Goal: Feedback & Contribution: Contribute content

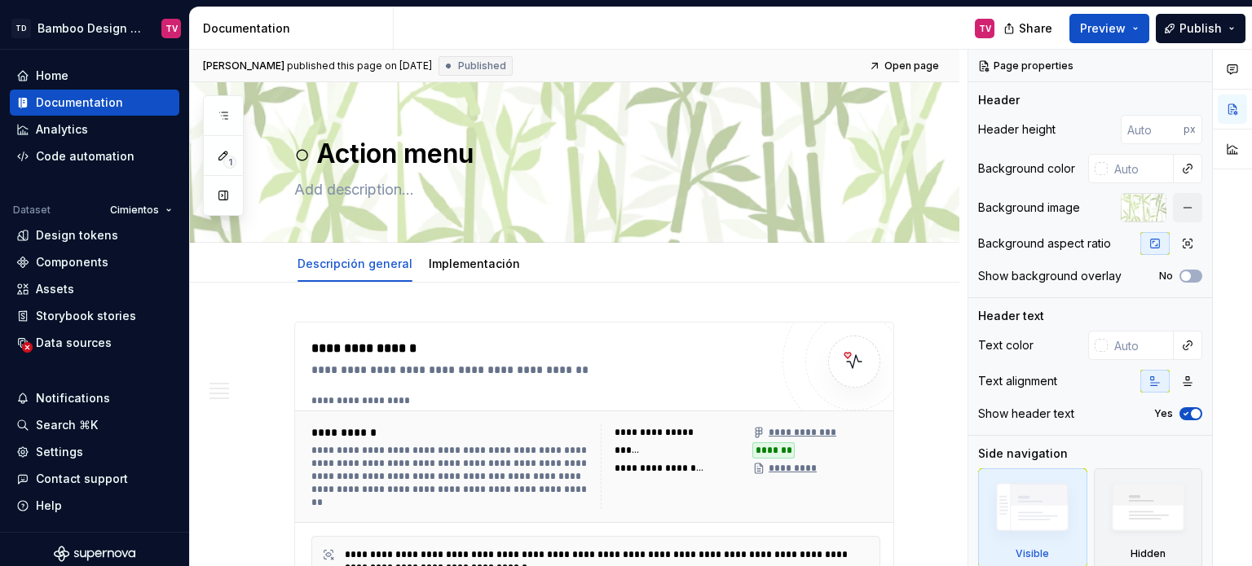
click at [221, 116] on icon "button" at bounding box center [223, 115] width 13 height 13
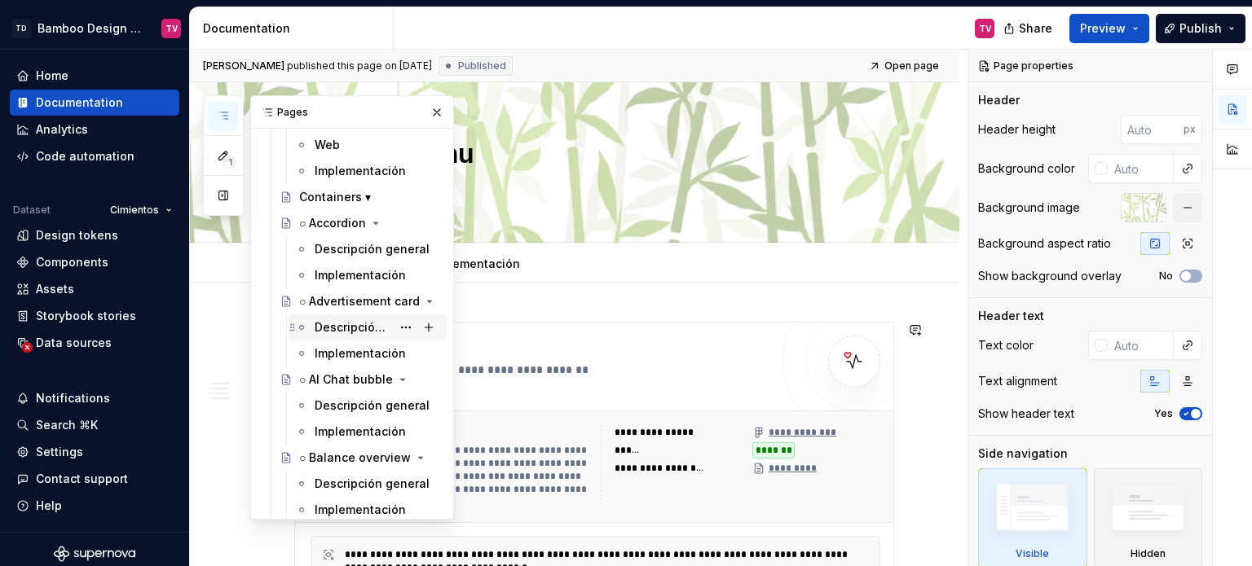
scroll to position [3504, 0]
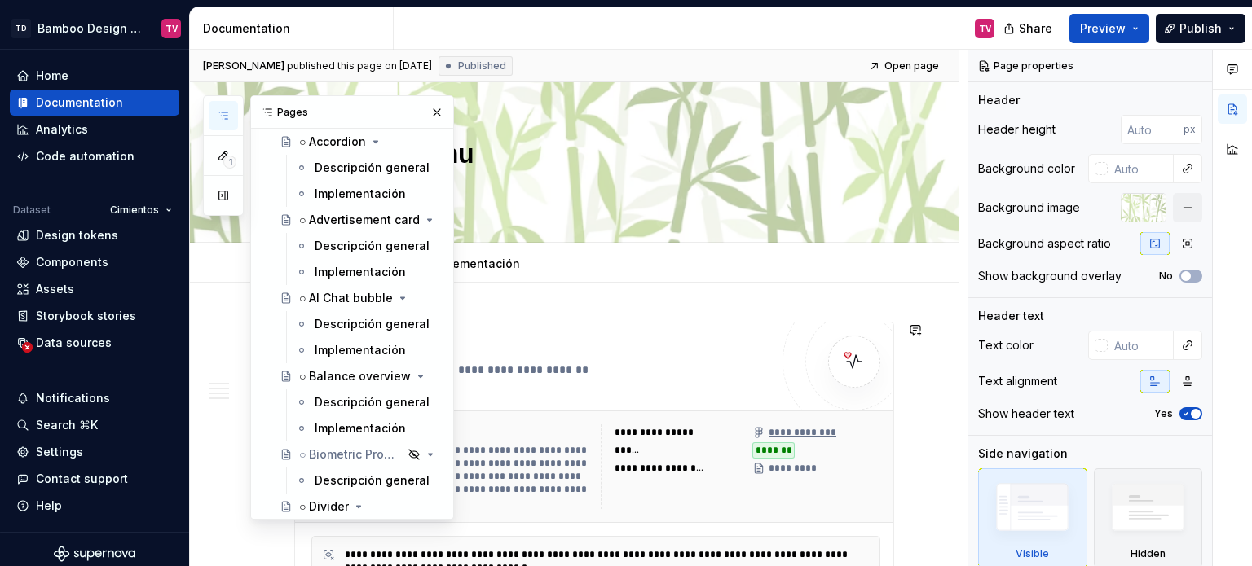
click at [344, 324] on div "Descripción general" at bounding box center [372, 324] width 115 height 16
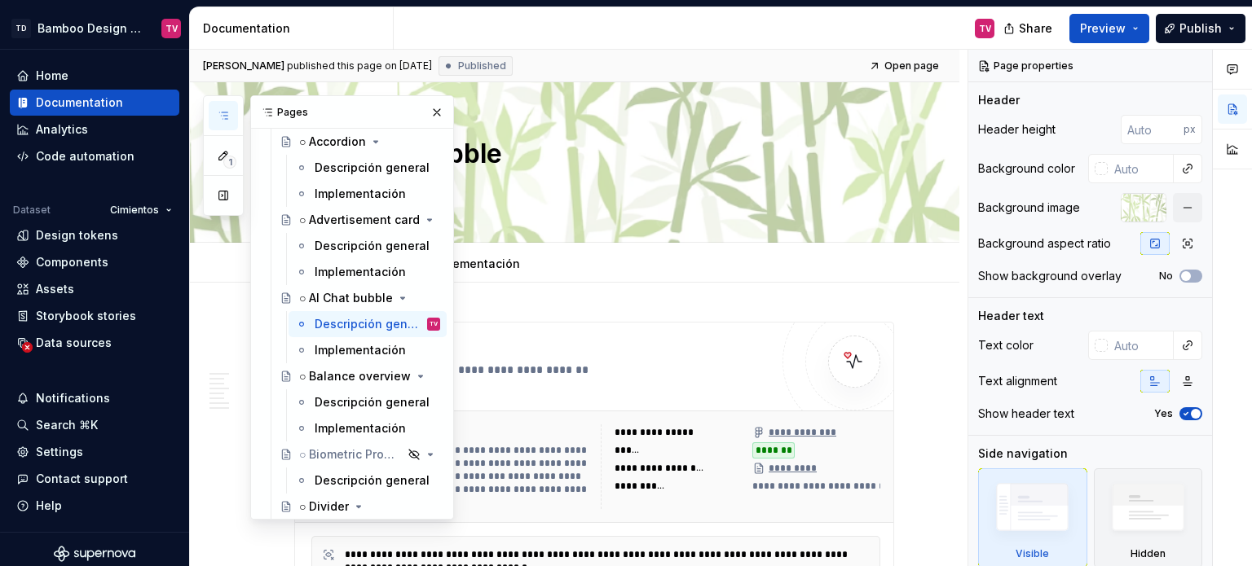
click at [430, 112] on button "button" at bounding box center [436, 112] width 23 height 23
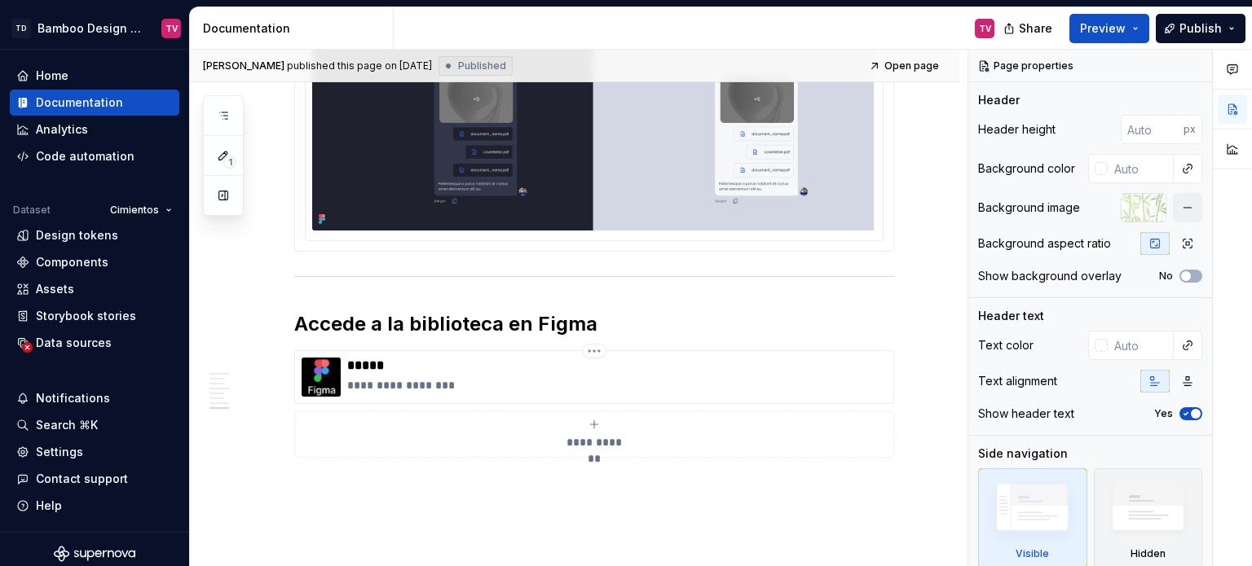
scroll to position [7135, 0]
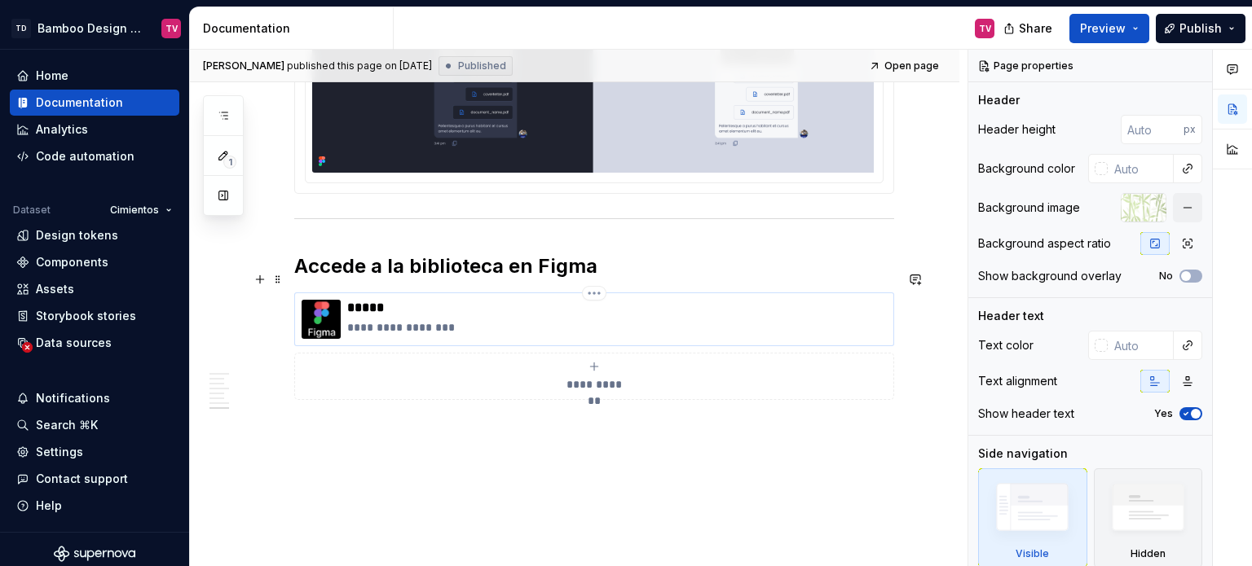
click at [437, 319] on p "**********" at bounding box center [616, 327] width 539 height 16
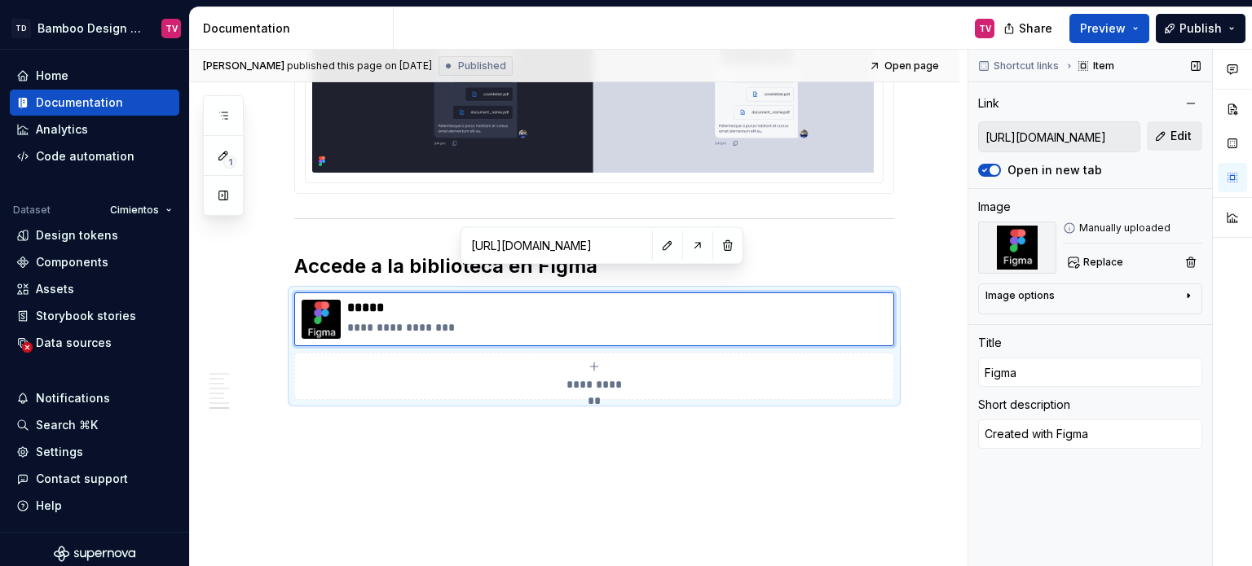
click at [1182, 136] on span "Edit" at bounding box center [1180, 136] width 21 height 16
type textarea "*"
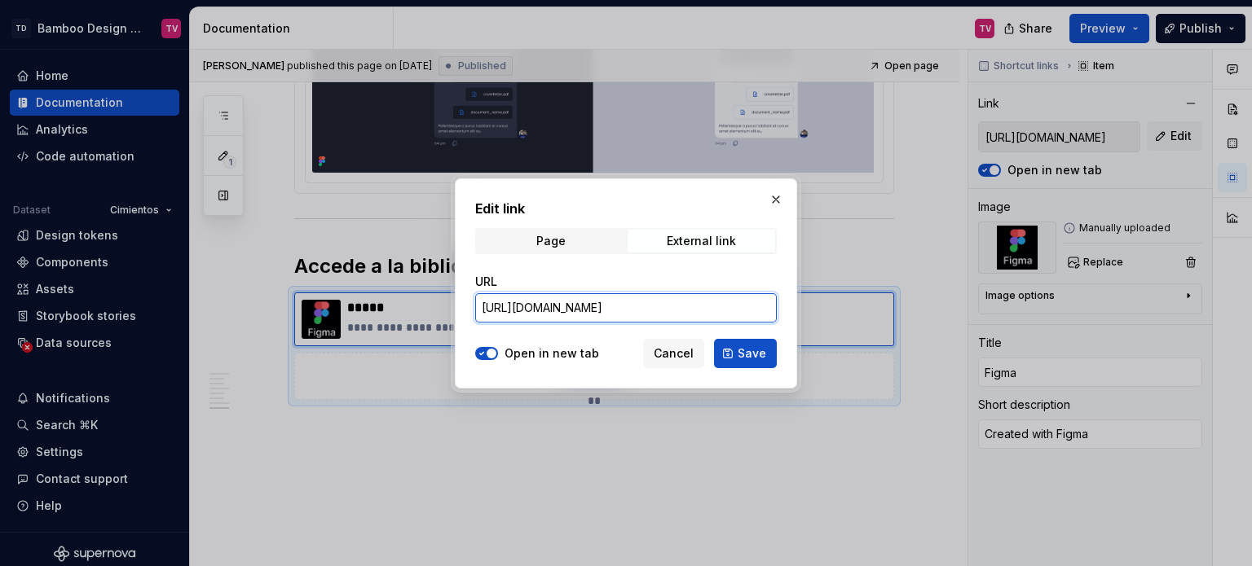
click at [689, 302] on input "[URL][DOMAIN_NAME]" at bounding box center [626, 307] width 302 height 29
paste input "02-114739&t=lgFrdjvarcX71HL7"
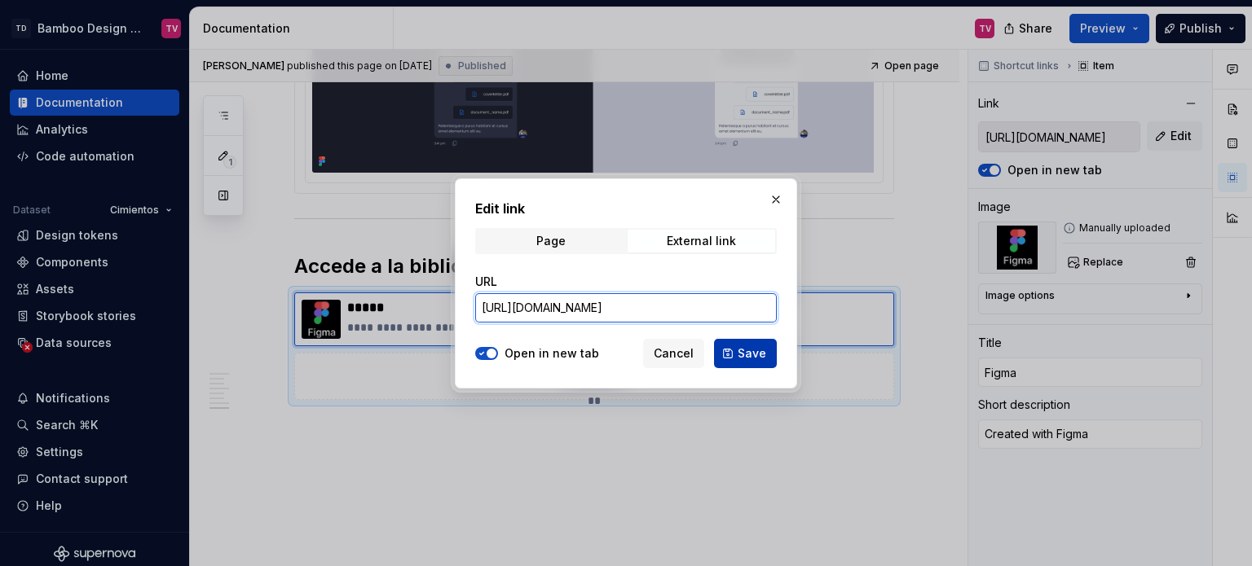
type input "[URL][DOMAIN_NAME]"
click at [728, 345] on button "Save" at bounding box center [745, 353] width 63 height 29
type textarea "*"
type input "[URL][DOMAIN_NAME]"
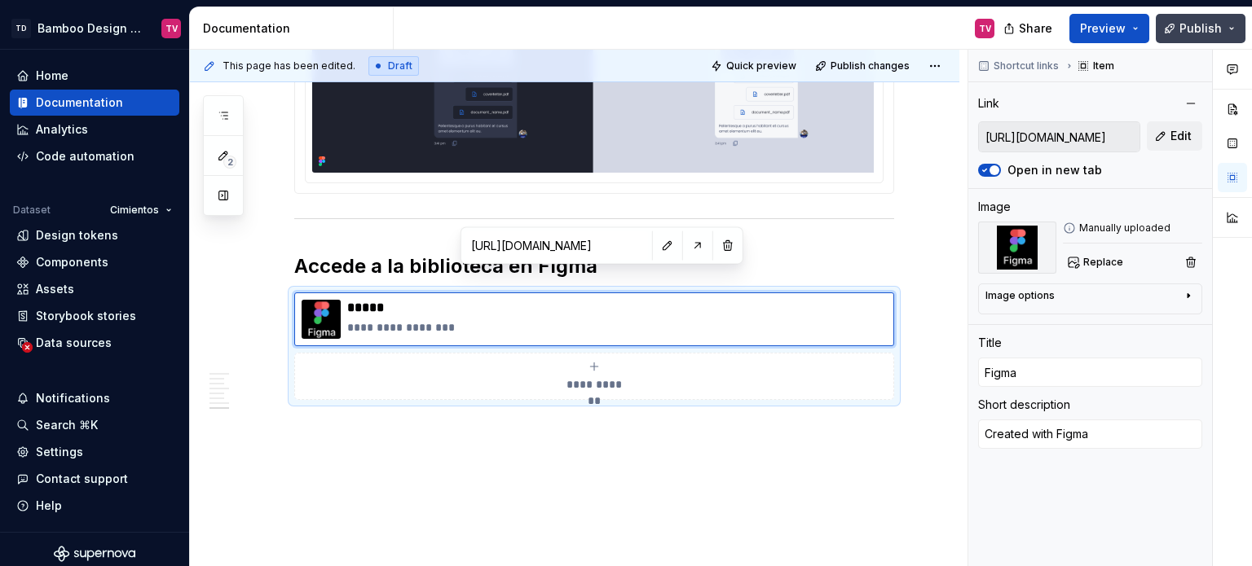
click at [1187, 30] on span "Publish" at bounding box center [1200, 28] width 42 height 16
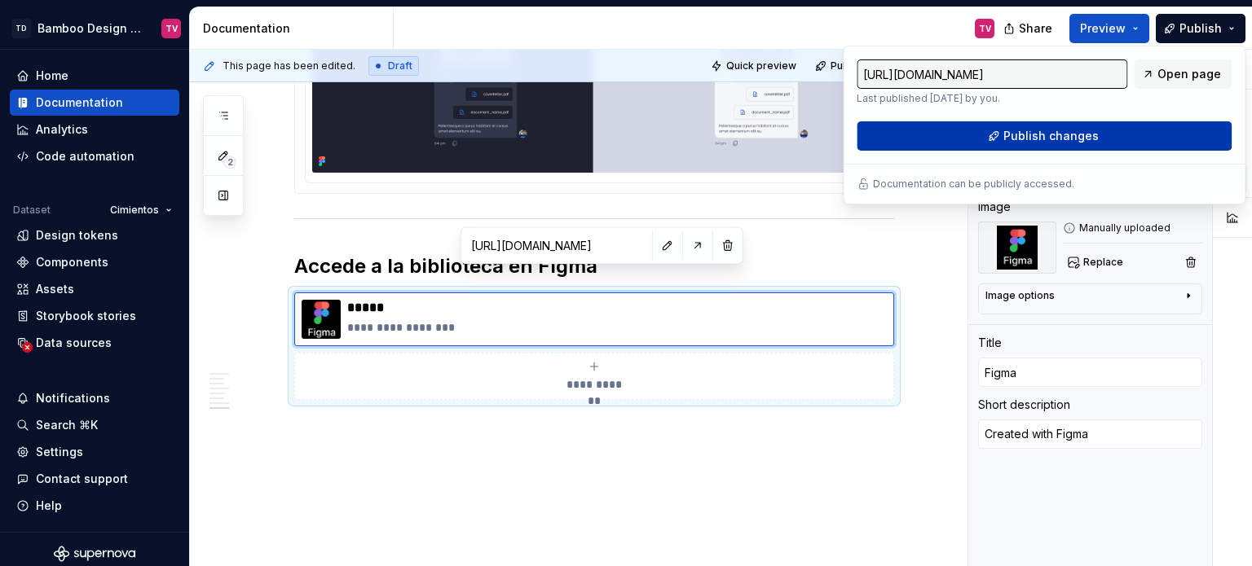
click at [997, 134] on button "Publish changes" at bounding box center [1043, 135] width 375 height 29
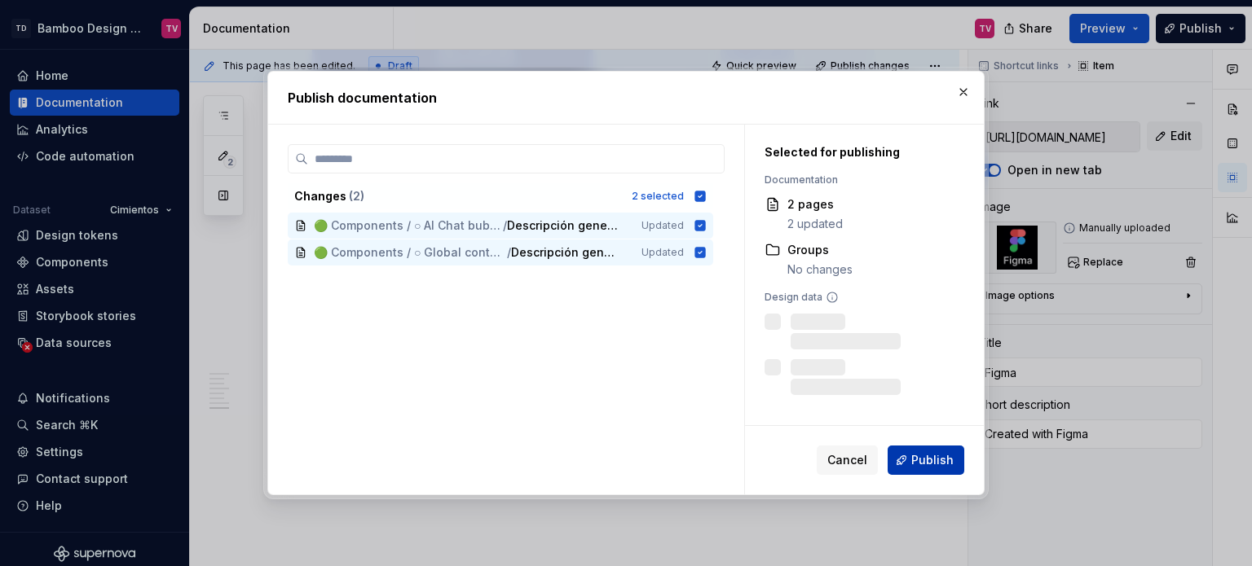
click at [945, 464] on span "Publish" at bounding box center [932, 460] width 42 height 16
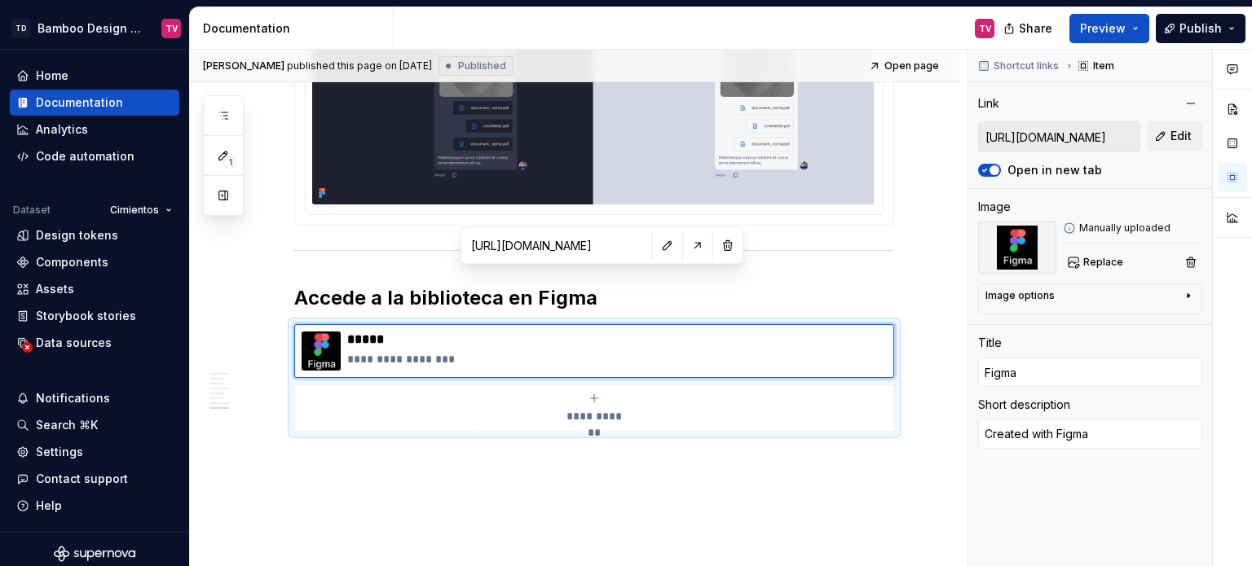
scroll to position [7135, 0]
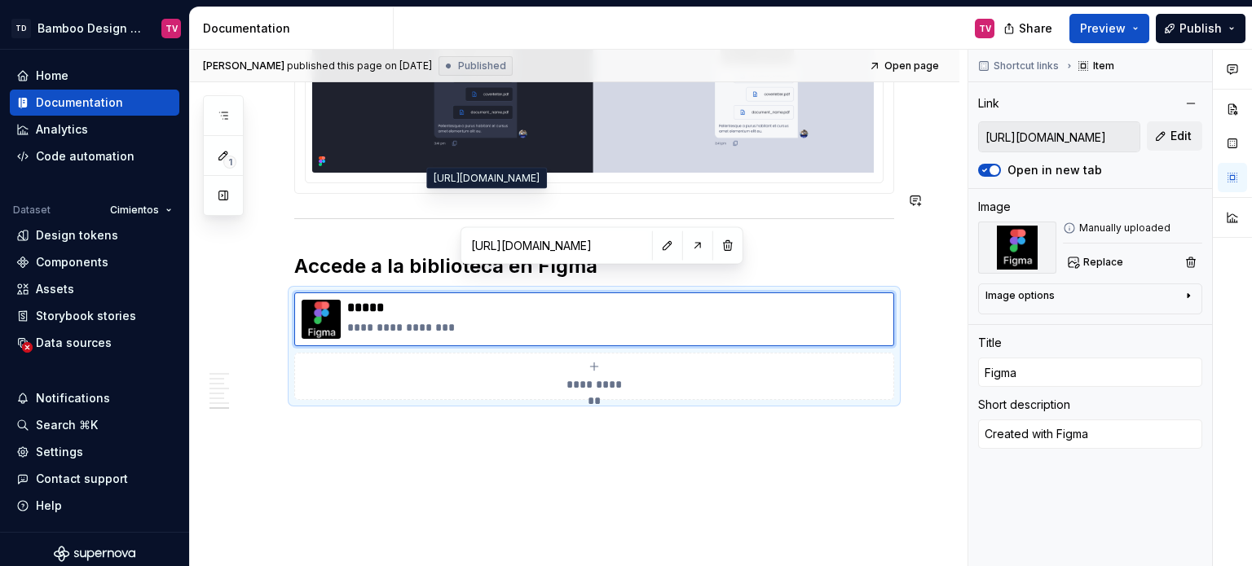
click at [588, 248] on input "[URL][DOMAIN_NAME]" at bounding box center [556, 245] width 184 height 29
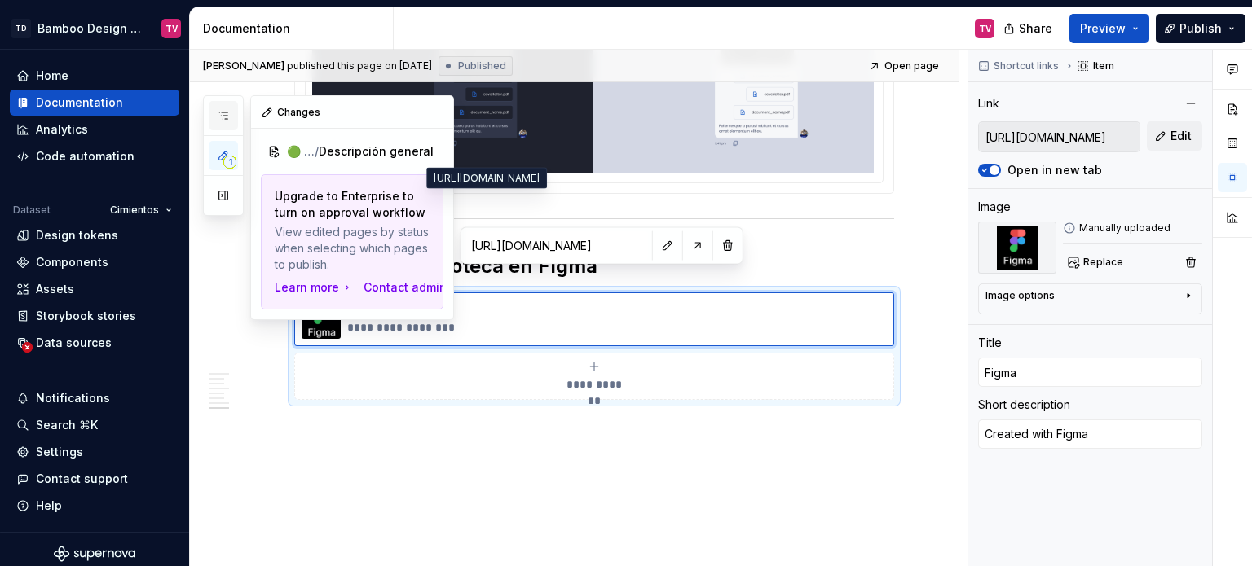
click at [228, 117] on icon "button" at bounding box center [223, 115] width 13 height 13
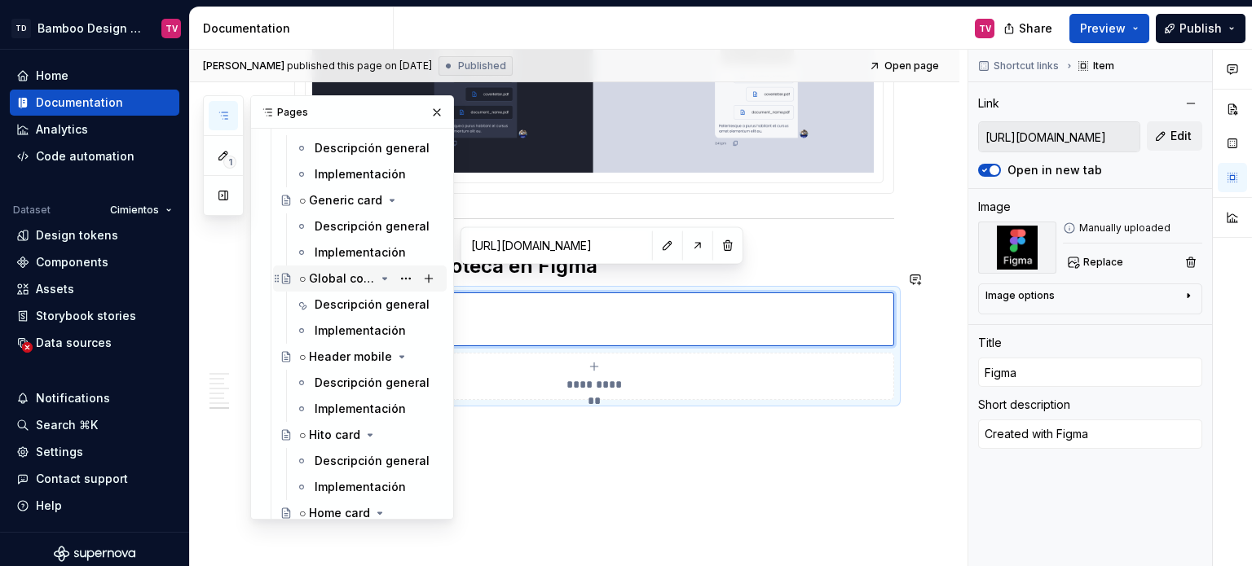
scroll to position [4075, 0]
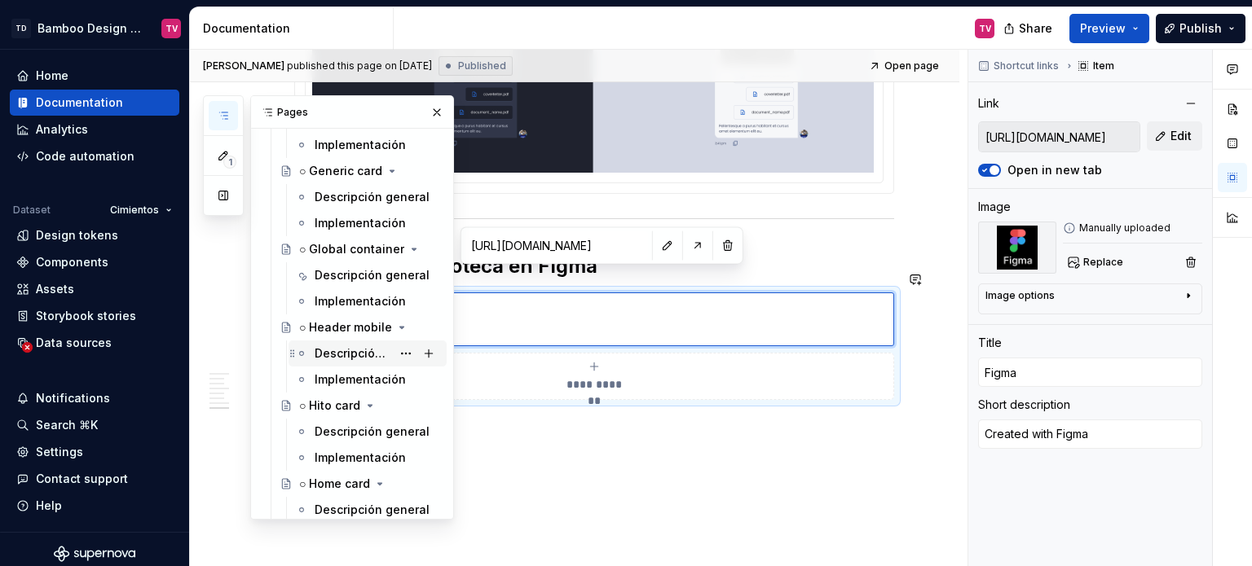
click at [332, 347] on div "Descripción general" at bounding box center [353, 354] width 77 height 16
click at [332, 349] on div "Descripción general" at bounding box center [353, 354] width 77 height 16
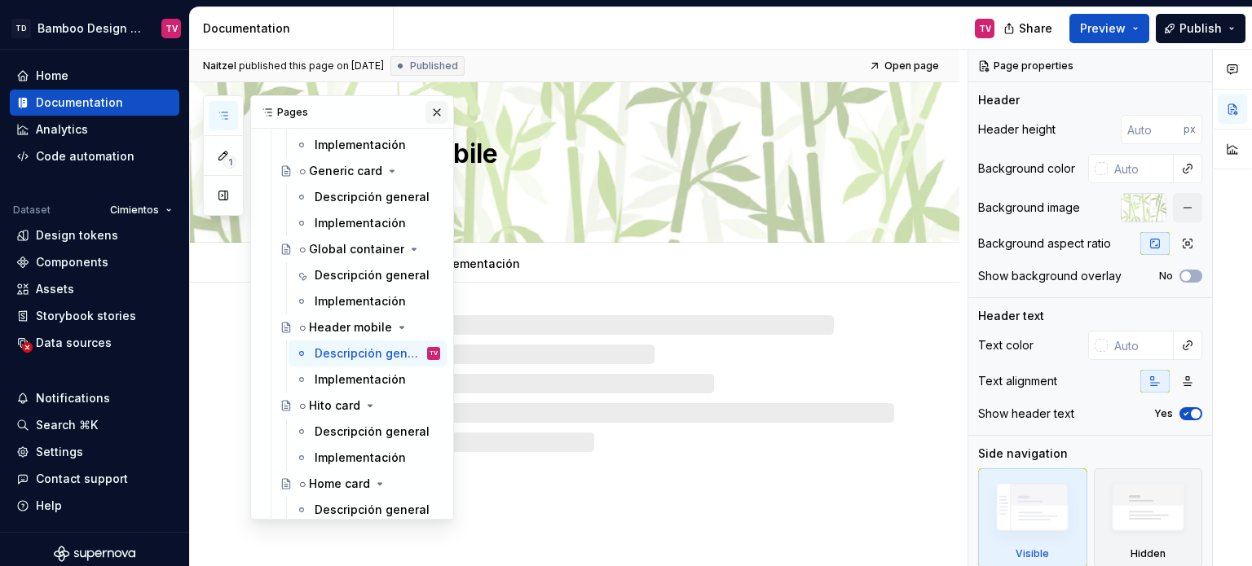
click at [434, 112] on button "button" at bounding box center [436, 112] width 23 height 23
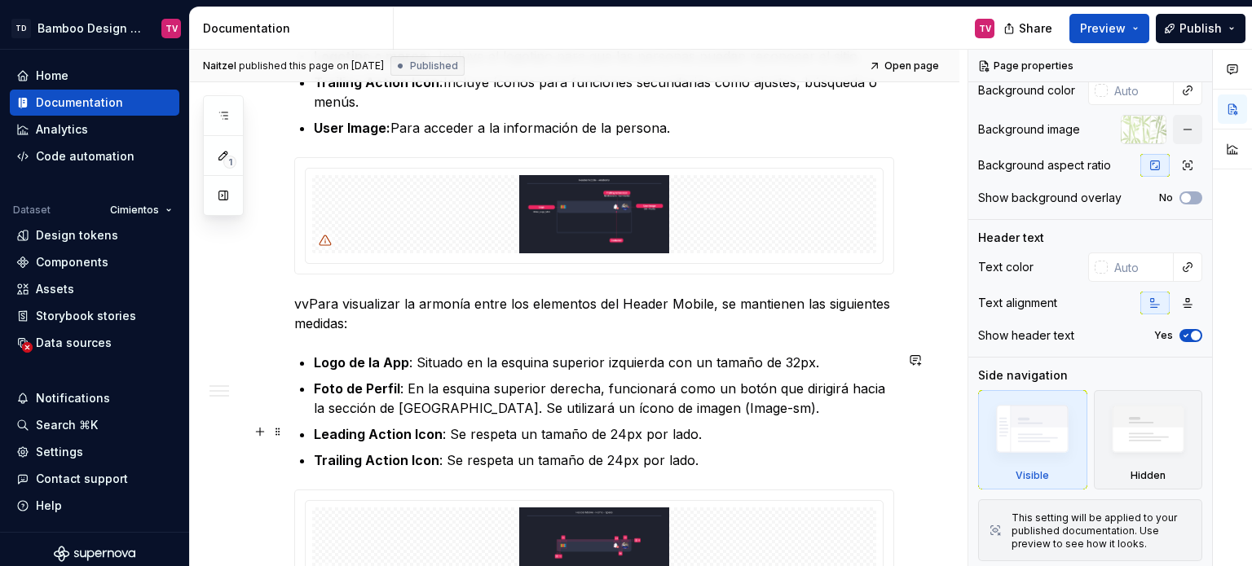
scroll to position [1125, 0]
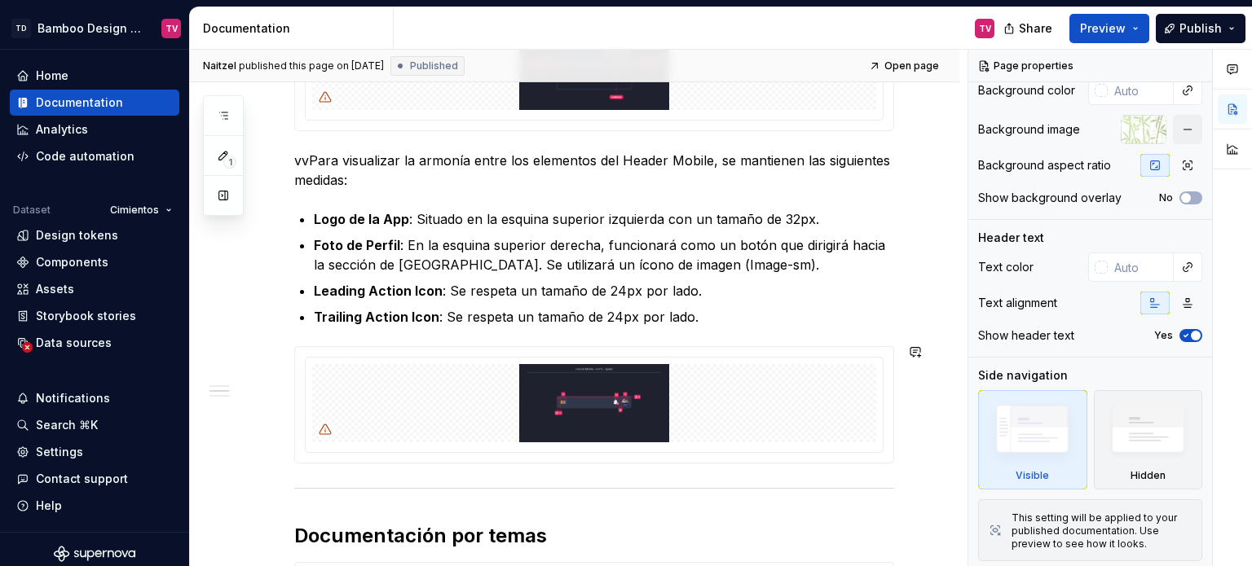
type textarea "*"
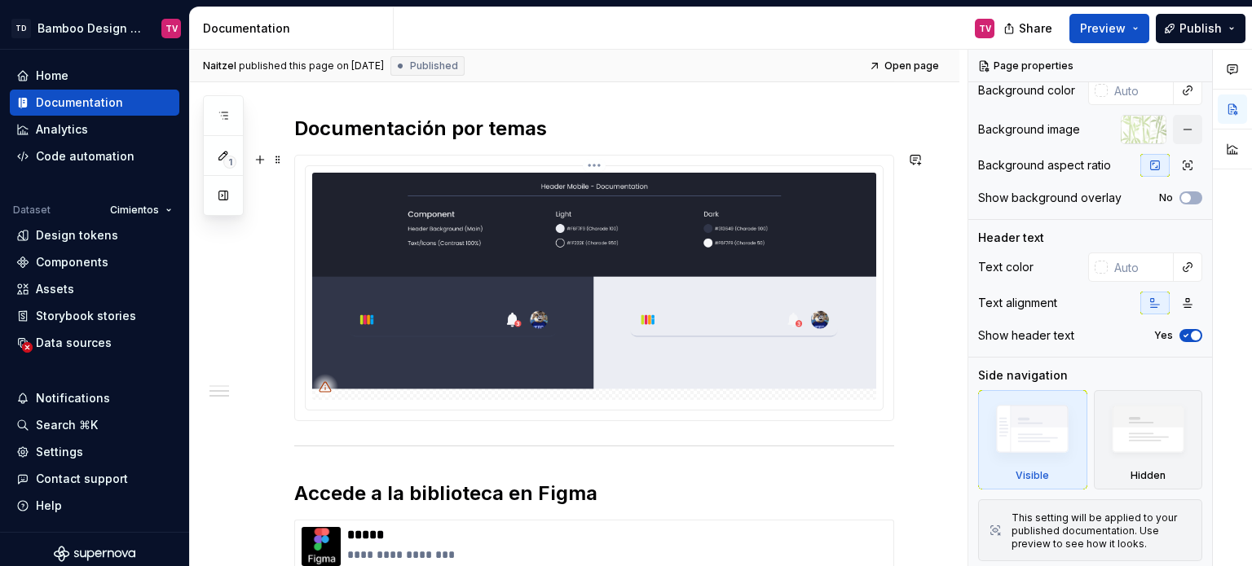
scroll to position [1777, 0]
